Goal: Information Seeking & Learning: Learn about a topic

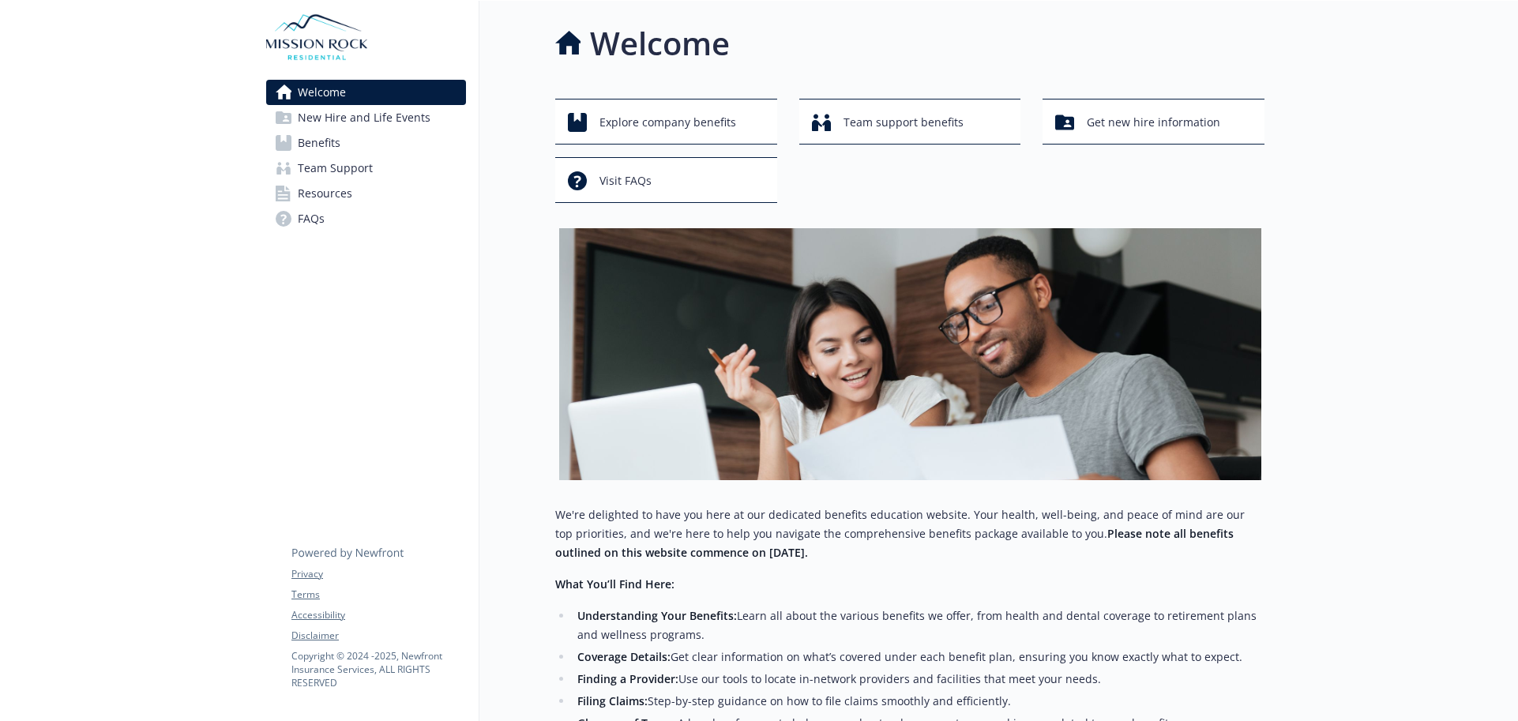
click at [1330, 120] on div at bounding box center [1390, 488] width 253 height 974
click at [598, 122] on div "Explore company benefits" at bounding box center [668, 122] width 201 height 30
